Goal: Navigation & Orientation: Find specific page/section

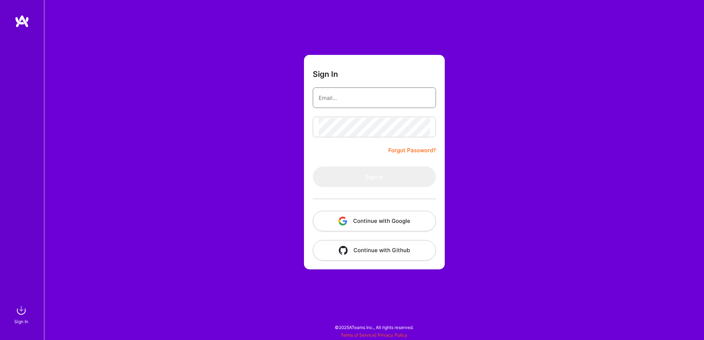
click at [367, 98] on input "email" at bounding box center [373, 98] width 111 height 19
paste input "[EMAIL_ADDRESS][PERSON_NAME][DOMAIN_NAME]"
type input "[EMAIL_ADDRESS][PERSON_NAME][DOMAIN_NAME]"
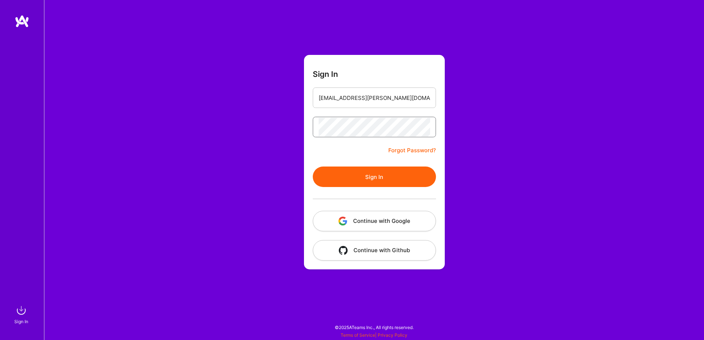
click at [313, 167] on button "Sign In" at bounding box center [374, 177] width 123 height 21
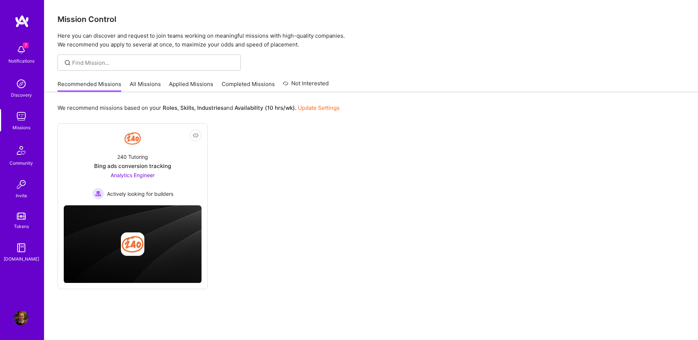
click at [140, 86] on link "All Missions" at bounding box center [145, 86] width 31 height 12
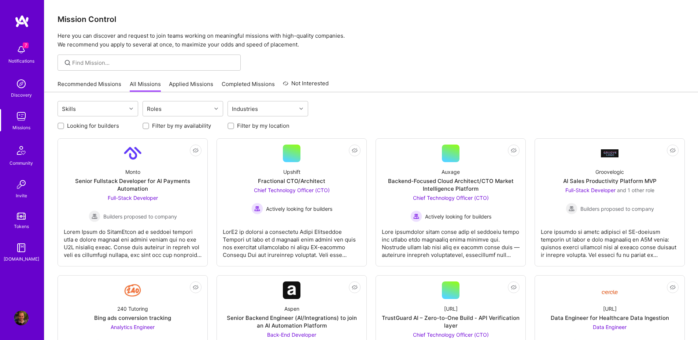
click at [28, 46] on span "7" at bounding box center [26, 46] width 6 height 6
click at [18, 56] on div "7 Notifications Discovery Missions Community Invite Tokens [DOMAIN_NAME]" at bounding box center [22, 152] width 44 height 222
